Goal: Use online tool/utility: Utilize a website feature to perform a specific function

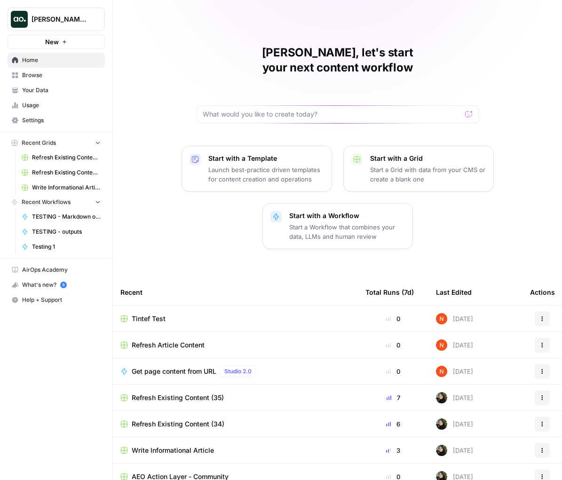
click at [204, 146] on button "Start with a Template Launch best-practice driven templates for content creatio…" at bounding box center [256, 169] width 150 height 46
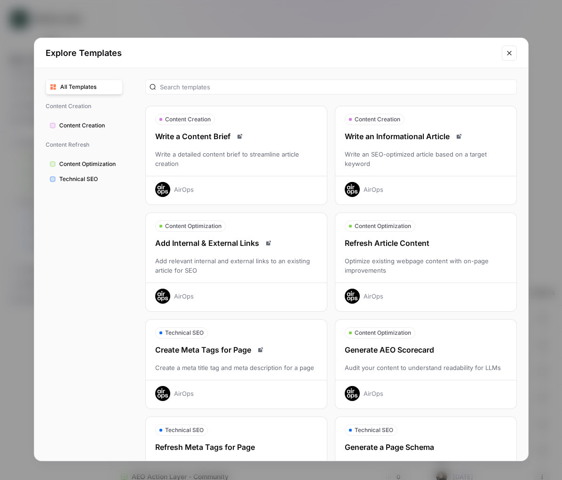
click at [188, 137] on div "Write a Content Brief" at bounding box center [236, 136] width 181 height 11
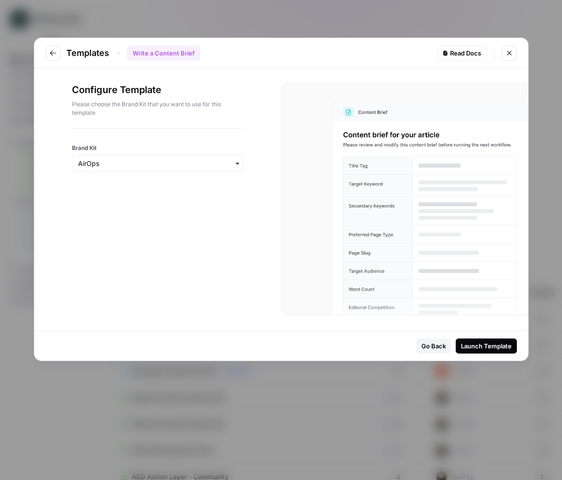
click at [494, 340] on button "Launch Template" at bounding box center [485, 345] width 61 height 15
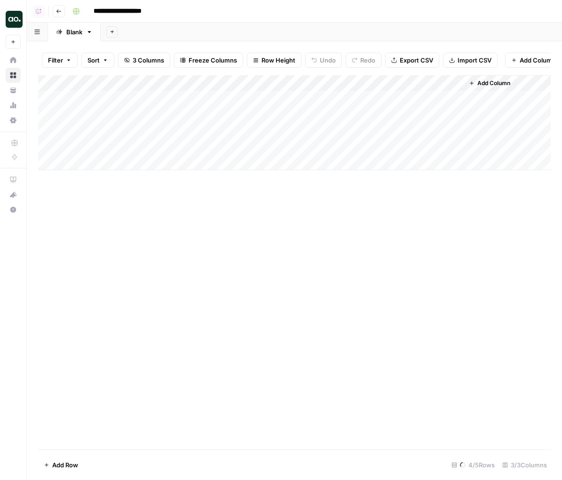
click at [155, 10] on input "**********" at bounding box center [125, 11] width 73 height 15
type input "**********"
click at [57, 10] on icon "button" at bounding box center [59, 11] width 6 height 6
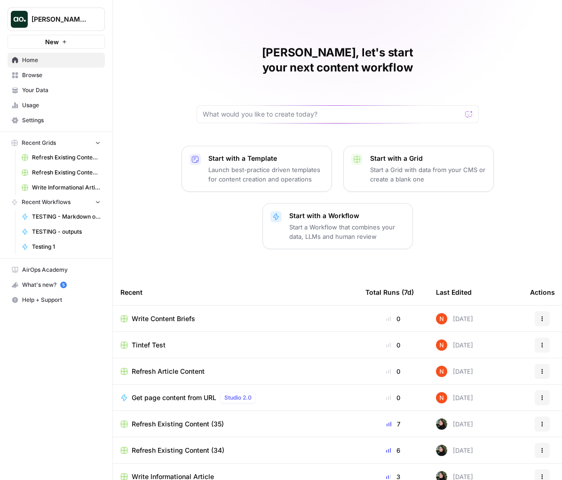
click at [541, 311] on button "Actions" at bounding box center [541, 318] width 15 height 15
click at [505, 347] on span "Delete" at bounding box center [500, 346] width 75 height 9
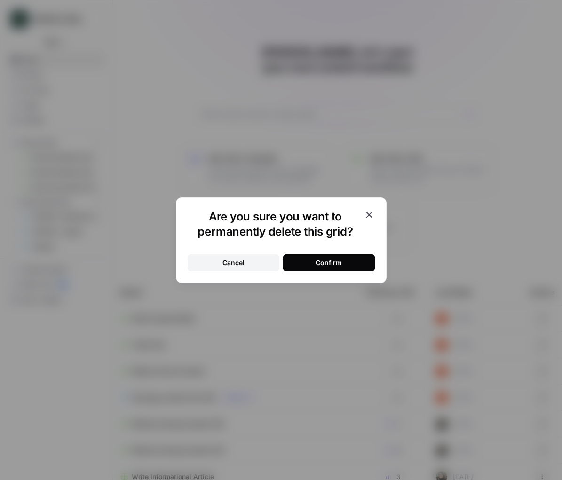
click at [346, 263] on button "Confirm" at bounding box center [329, 262] width 92 height 17
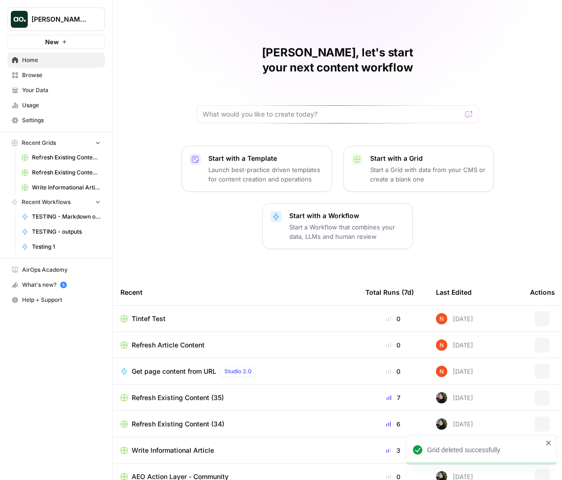
click at [222, 165] on p "Launch best-practice driven templates for content creation and operations" at bounding box center [266, 174] width 116 height 19
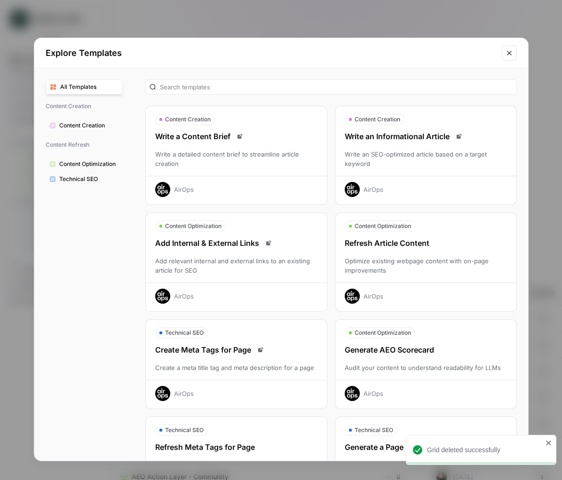
click at [109, 162] on span "Content Optimization" at bounding box center [88, 164] width 59 height 8
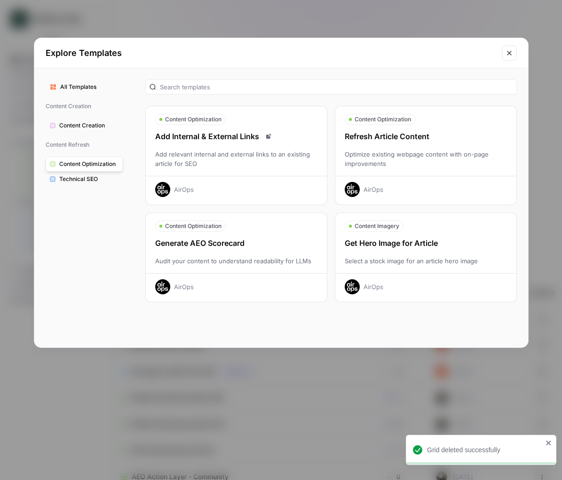
click at [364, 144] on div "Refresh Article Content Optimize existing webpage content with on-page improvem…" at bounding box center [425, 164] width 181 height 66
